Goal: Task Accomplishment & Management: Use online tool/utility

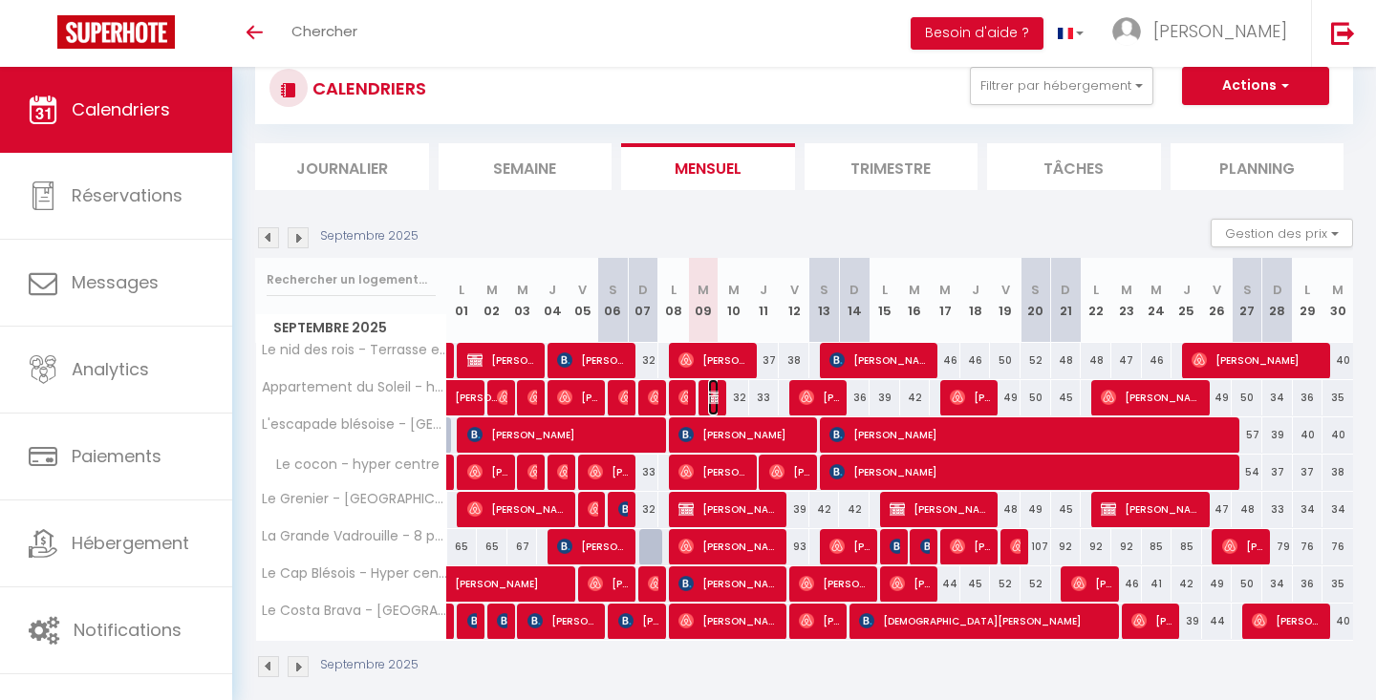
click at [716, 397] on img at bounding box center [715, 397] width 15 height 15
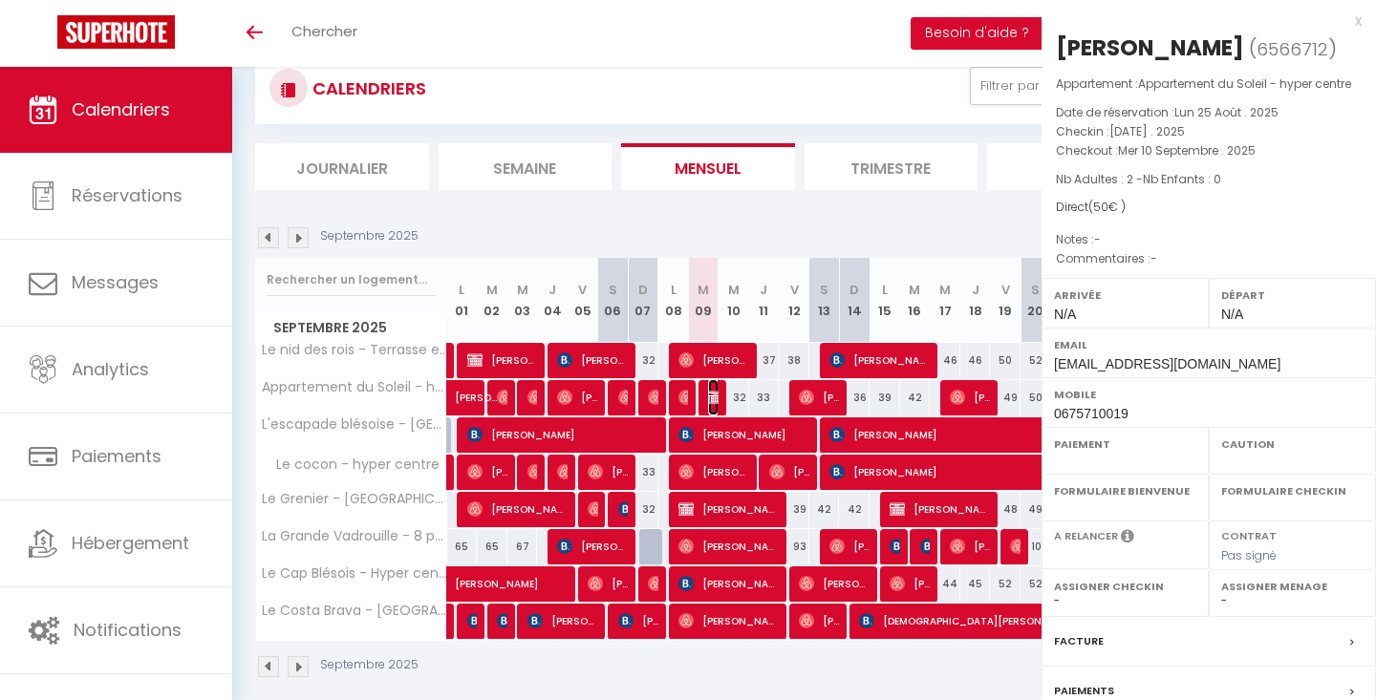
select select "OK"
select select "KO"
select select "0"
select select "1"
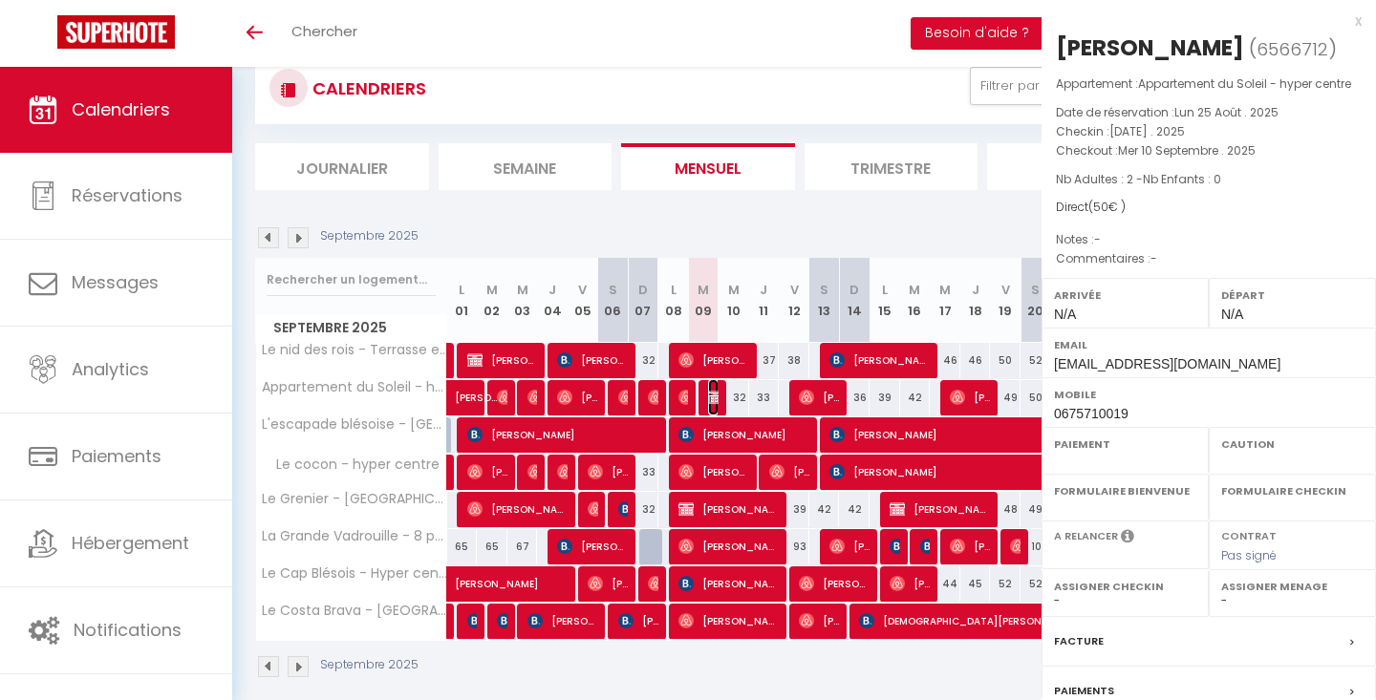
select select
select select "33597"
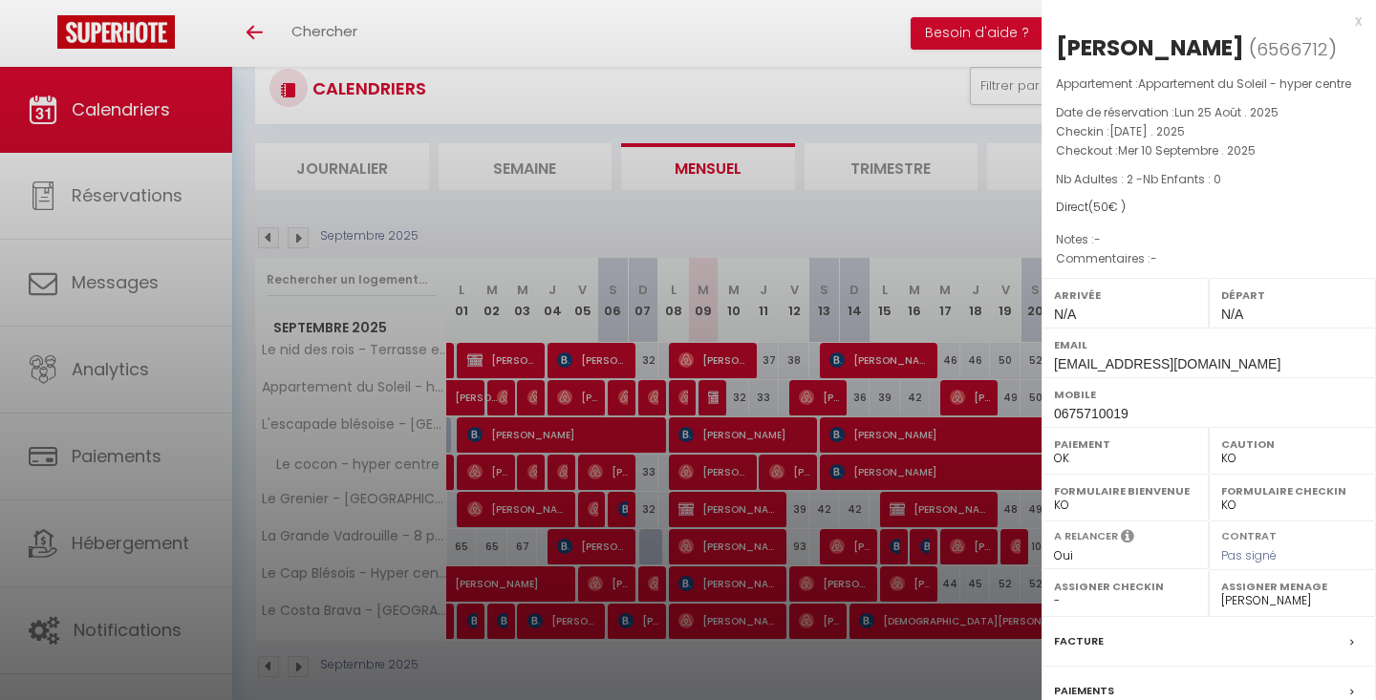
click at [1357, 20] on div "x" at bounding box center [1202, 21] width 320 height 23
